Goal: Information Seeking & Learning: Learn about a topic

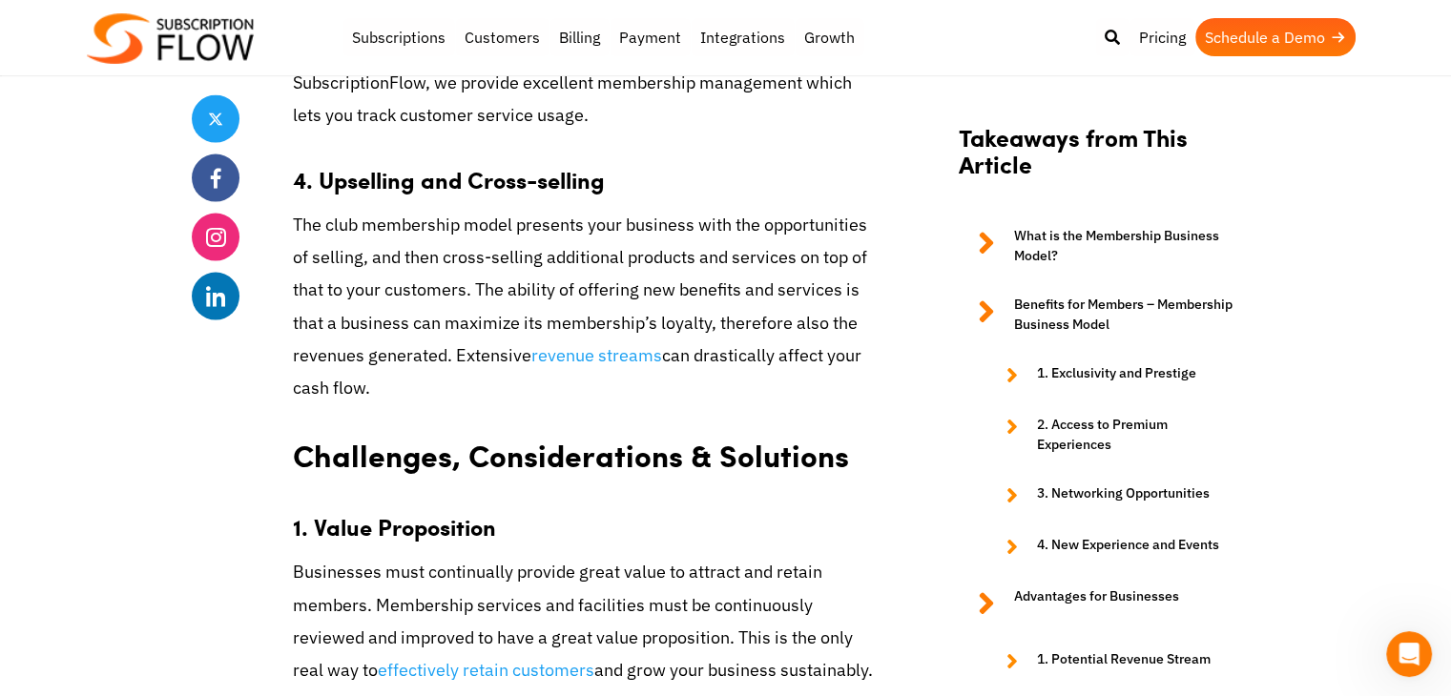
scroll to position [4036, 0]
click at [531, 356] on link "revenue streams" at bounding box center [596, 354] width 131 height 23
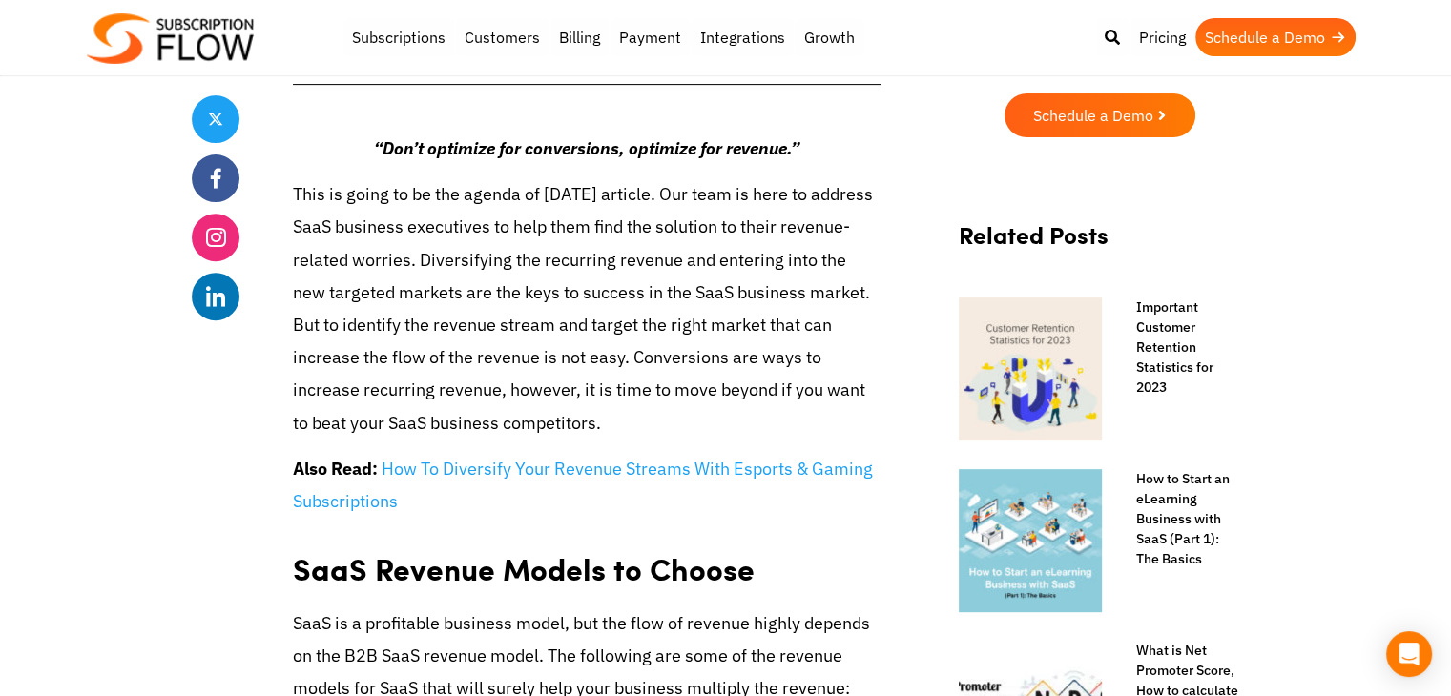
scroll to position [702, 0]
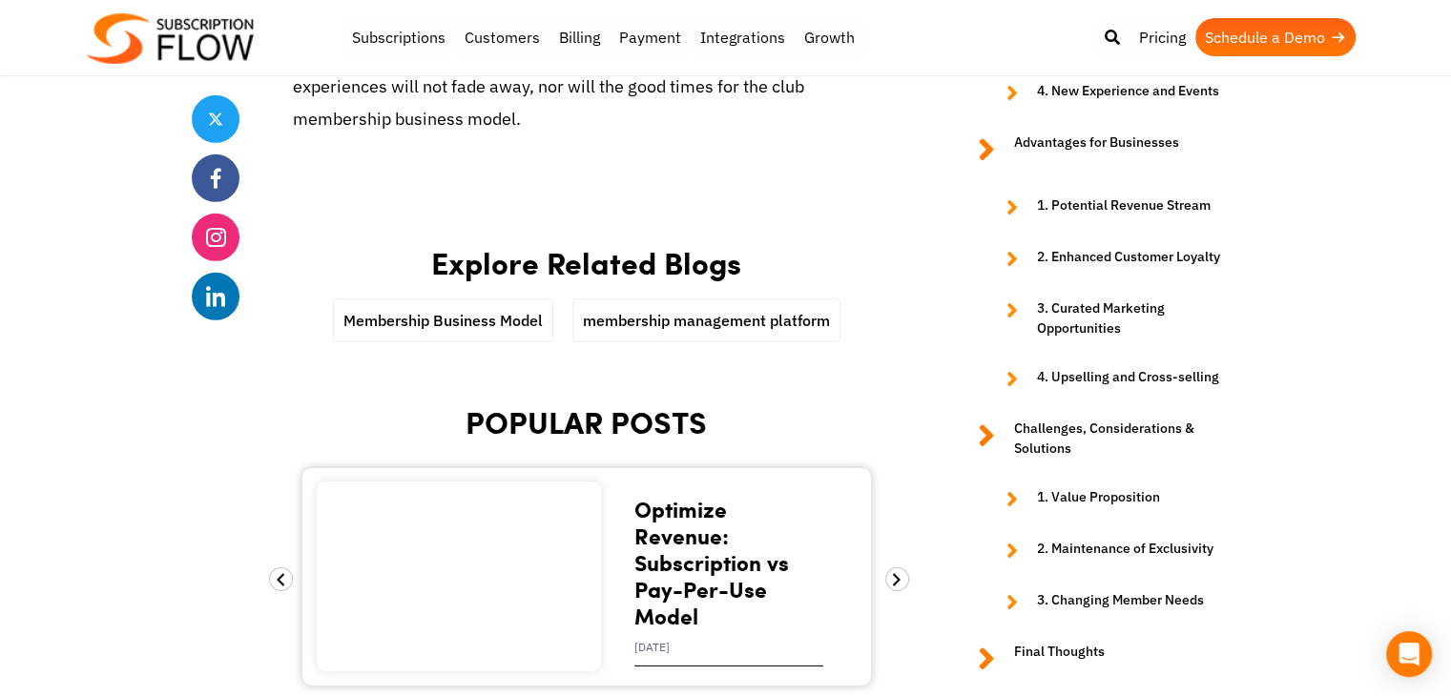
scroll to position [5906, 0]
